Goal: Information Seeking & Learning: Learn about a topic

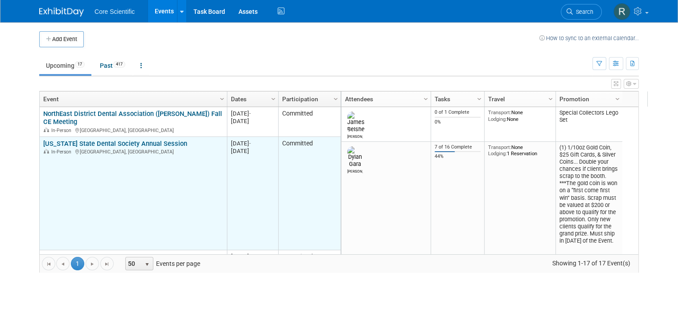
click at [147, 144] on link "[US_STATE] State Dental Society Annual Session" at bounding box center [115, 144] width 144 height 8
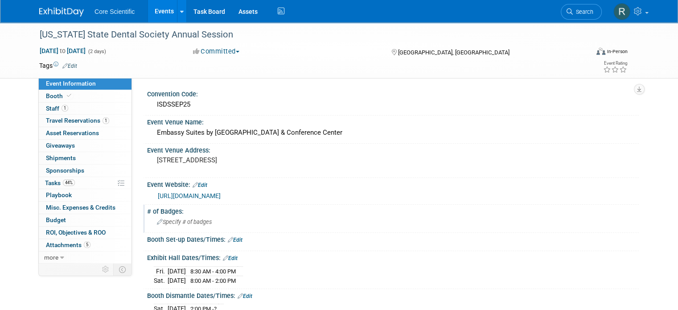
scroll to position [89, 0]
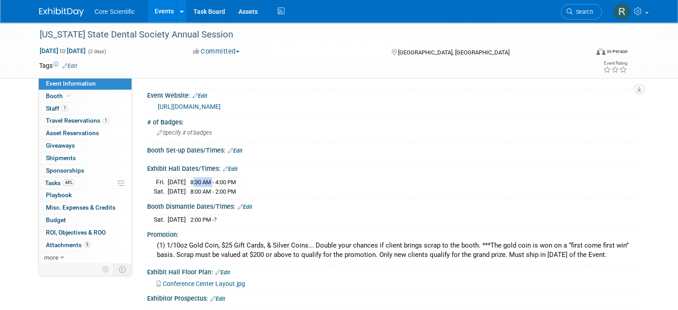
drag, startPoint x: 221, startPoint y: 181, endPoint x: 199, endPoint y: 178, distance: 21.6
click at [199, 178] on td "8:30 AM - 4:00 PM" at bounding box center [212, 182] width 52 height 10
click at [336, 189] on div "[DATE] 8:30 AM - 4:00 PM [DATE] 8:00 AM - 2:00 PM" at bounding box center [393, 185] width 478 height 21
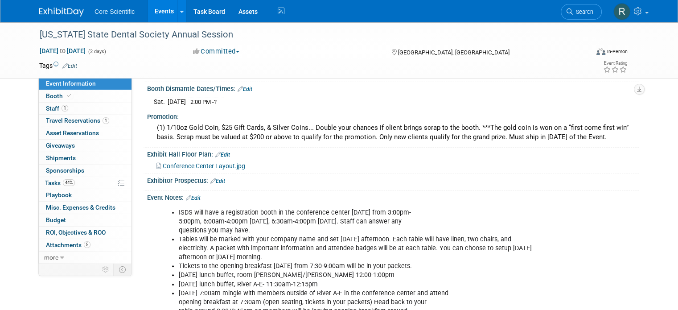
scroll to position [223, 0]
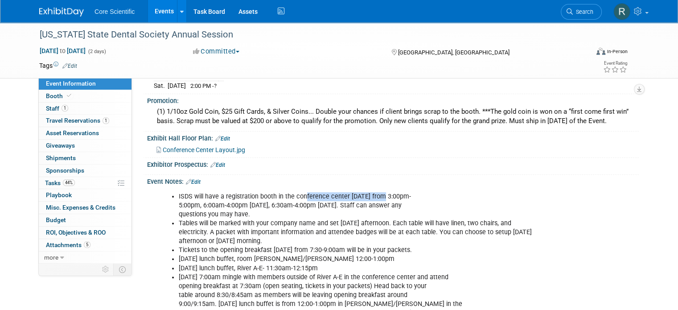
drag, startPoint x: 297, startPoint y: 191, endPoint x: 373, endPoint y: 189, distance: 75.8
click at [373, 192] on li "ISDS will have a registration booth in the conference center [DATE] from 3:00pm…" at bounding box center [358, 205] width 359 height 27
drag, startPoint x: 395, startPoint y: 190, endPoint x: 408, endPoint y: 198, distance: 15.2
click at [408, 198] on li "ISDS will have a registration booth in the conference center [DATE] from 3:00pm…" at bounding box center [358, 205] width 359 height 27
click at [536, 199] on li "ISDS will have a registration booth in the conference center [DATE] from 3:00pm…" at bounding box center [358, 205] width 359 height 27
